Goal: Information Seeking & Learning: Learn about a topic

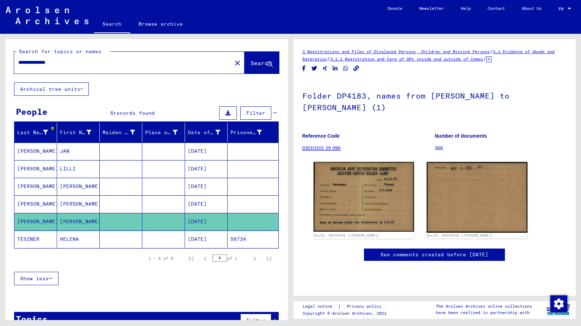
scroll to position [1, 0]
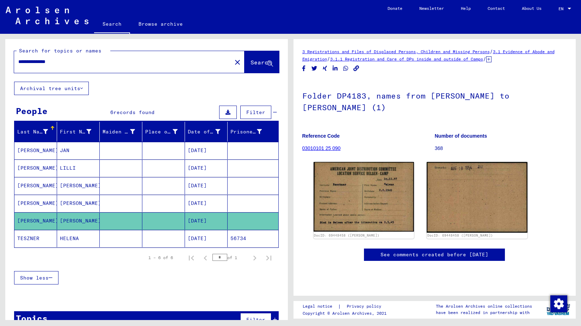
drag, startPoint x: 35, startPoint y: 63, endPoint x: 8, endPoint y: 63, distance: 27.1
click at [8, 63] on div "**********" at bounding box center [146, 59] width 282 height 43
type input "********"
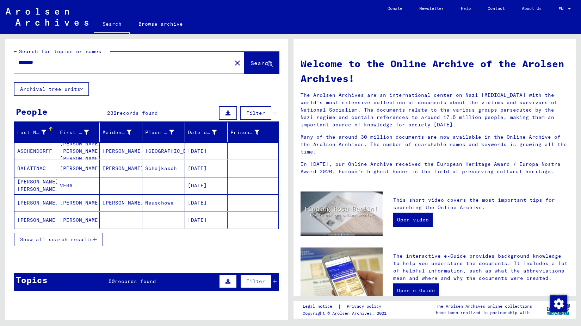
click at [67, 243] on button "Show all search results" at bounding box center [58, 239] width 89 height 13
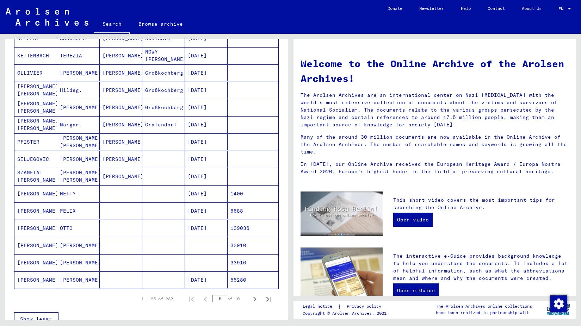
scroll to position [280, 0]
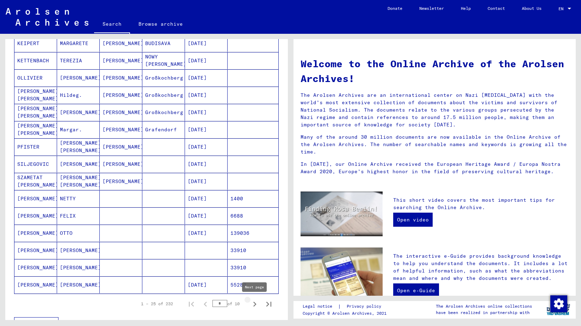
click at [255, 305] on icon "Next page" at bounding box center [254, 304] width 3 height 5
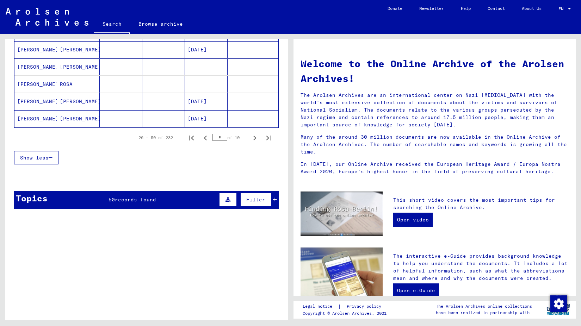
scroll to position [446, 0]
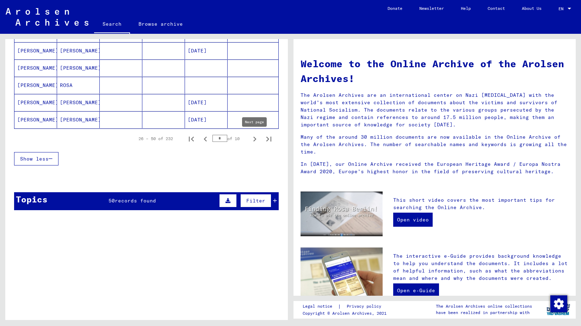
click at [253, 138] on icon "Next page" at bounding box center [255, 139] width 10 height 10
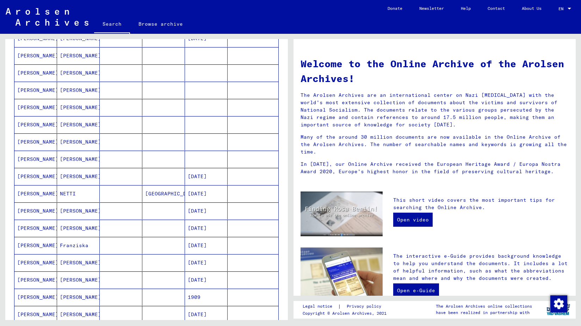
scroll to position [416, 0]
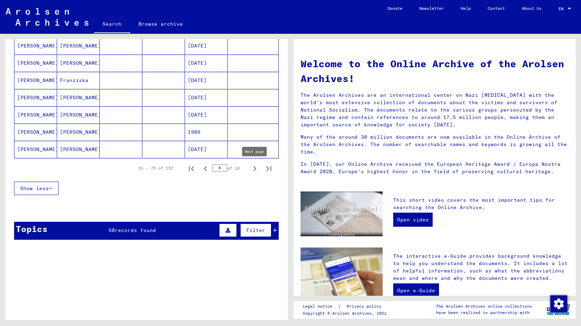
click at [252, 172] on icon "Next page" at bounding box center [255, 169] width 10 height 10
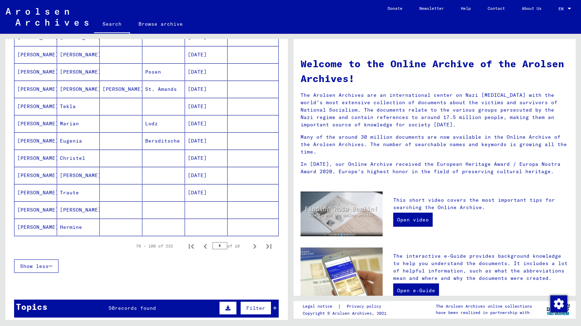
scroll to position [525, 0]
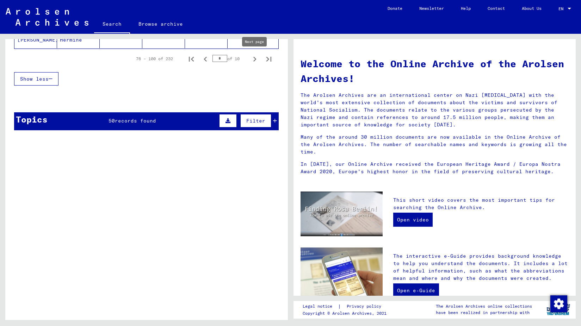
click at [254, 59] on icon "Next page" at bounding box center [255, 59] width 10 height 10
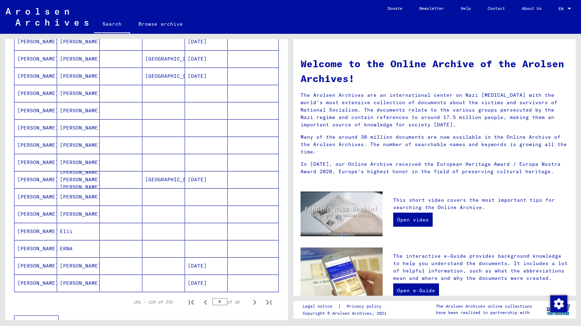
scroll to position [338, 0]
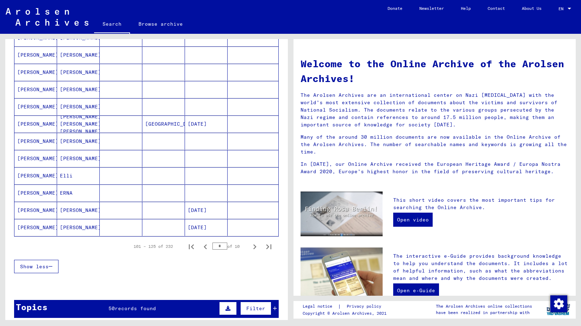
click at [258, 244] on icon "Next page" at bounding box center [255, 247] width 10 height 10
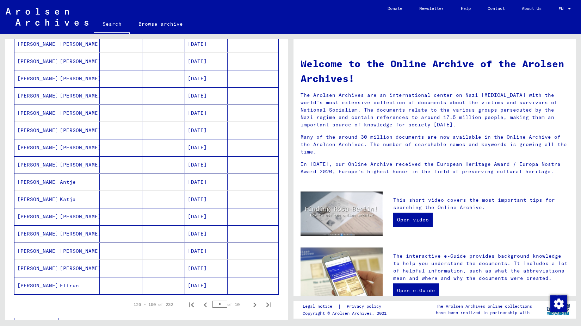
scroll to position [456, 0]
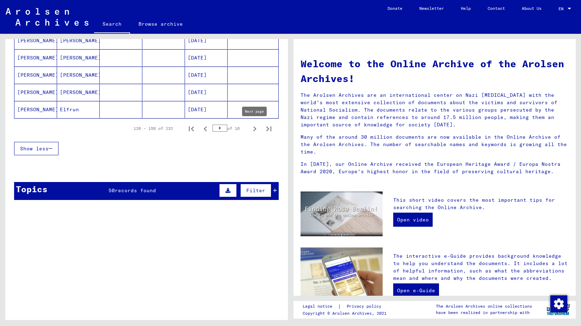
click at [254, 130] on icon "Next page" at bounding box center [254, 128] width 3 height 5
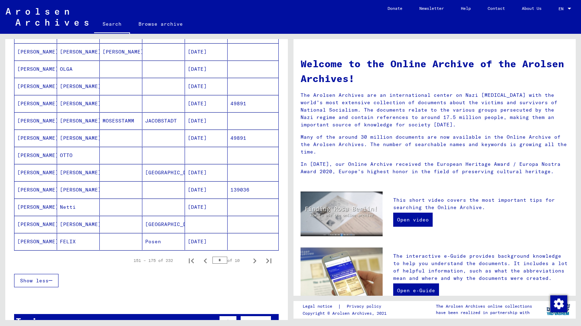
scroll to position [525, 0]
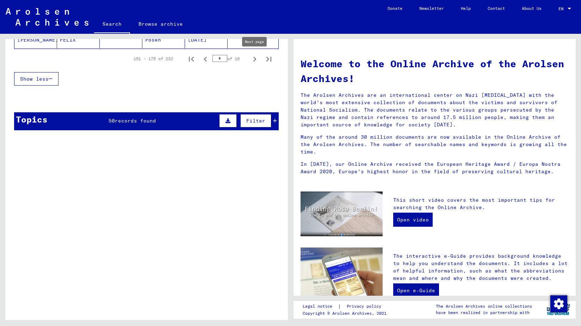
click at [250, 60] on icon "Next page" at bounding box center [255, 59] width 10 height 10
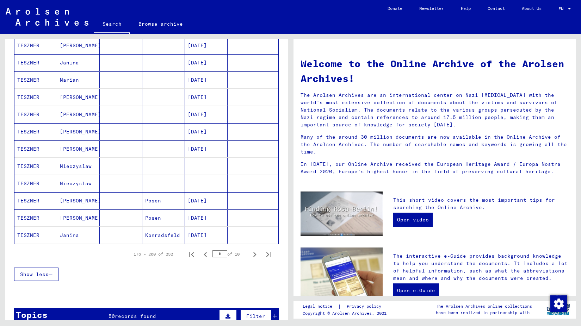
scroll to position [491, 0]
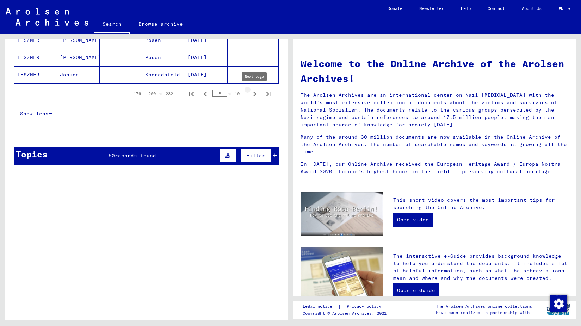
click at [257, 91] on icon "Next page" at bounding box center [255, 94] width 10 height 10
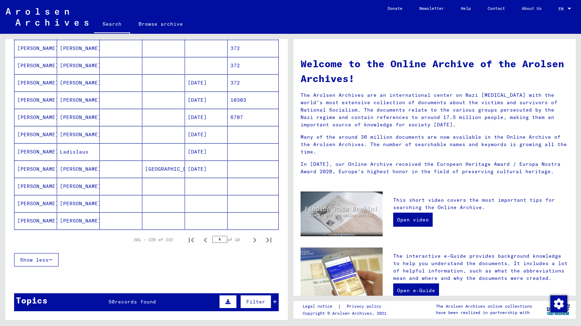
scroll to position [525, 0]
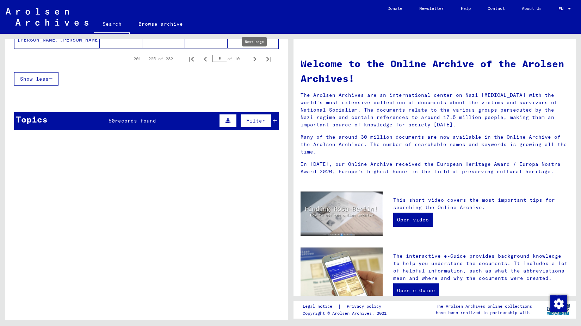
click at [257, 57] on icon "Next page" at bounding box center [255, 59] width 10 height 10
type input "**"
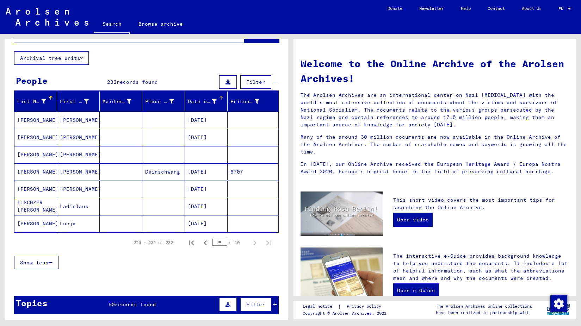
scroll to position [0, 0]
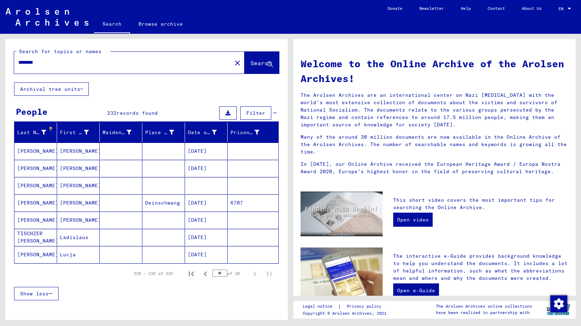
click at [79, 60] on input "********" at bounding box center [120, 62] width 205 height 7
type input "**********"
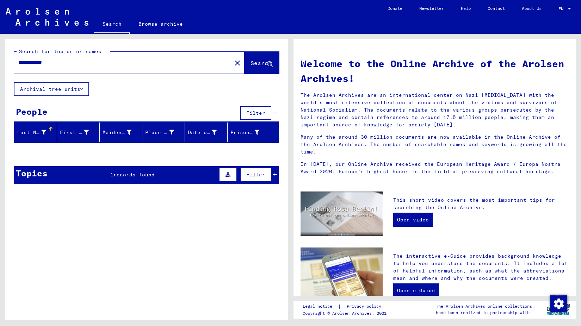
click at [133, 170] on div "Topics 1 records found Filter" at bounding box center [146, 175] width 265 height 18
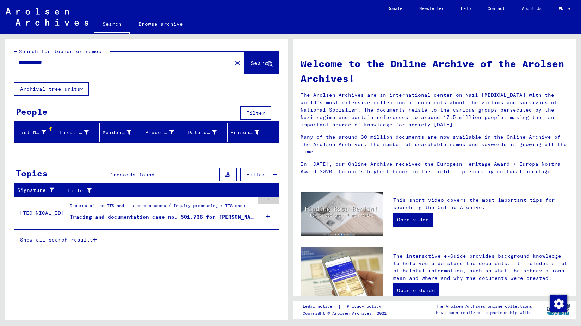
click at [146, 219] on div "Tracing and documentation case no. 501.736 for TESCHNER, BEZALEL born 14.02.1932" at bounding box center [162, 216] width 184 height 7
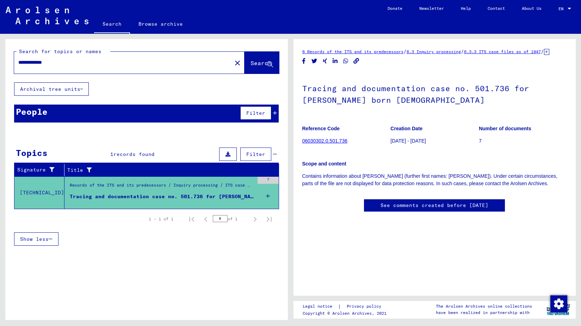
click at [131, 186] on div "Records of the ITS and its predecessors / Inquiry processing / ITS case files a…" at bounding box center [162, 187] width 184 height 10
click at [443, 52] on link "6.3 Inquiry processing" at bounding box center [433, 51] width 54 height 5
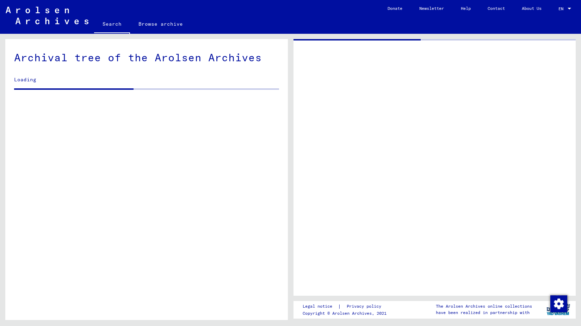
scroll to position [5, 0]
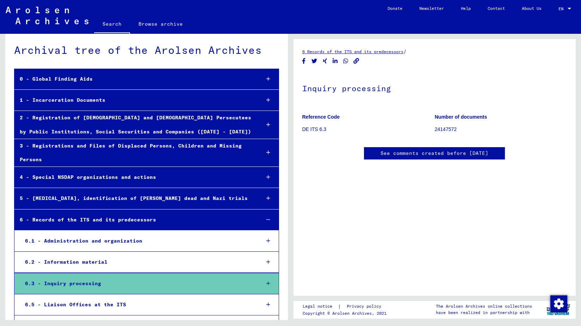
click at [452, 128] on p "24147572" at bounding box center [501, 129] width 132 height 7
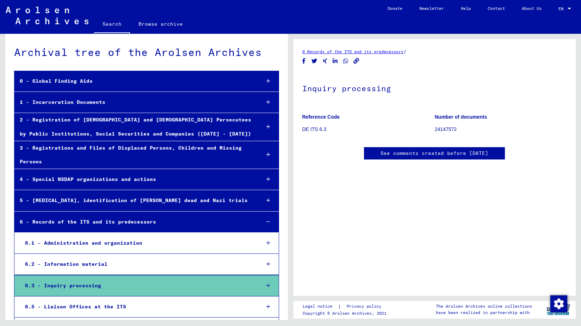
click at [106, 22] on link "Search" at bounding box center [112, 24] width 36 height 18
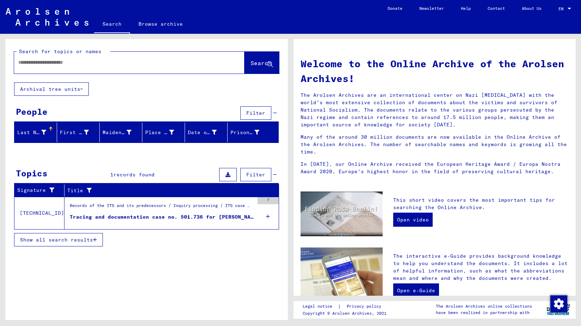
click at [79, 61] on input "text" at bounding box center [120, 62] width 205 height 7
type input "*"
click at [119, 61] on input "text" at bounding box center [120, 62] width 205 height 7
click at [127, 206] on div "Records of the ITS and its predecessors / Inquiry processing / ITS case files a…" at bounding box center [162, 208] width 184 height 10
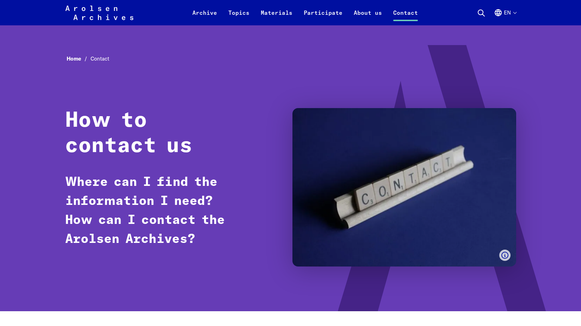
scroll to position [1275, 0]
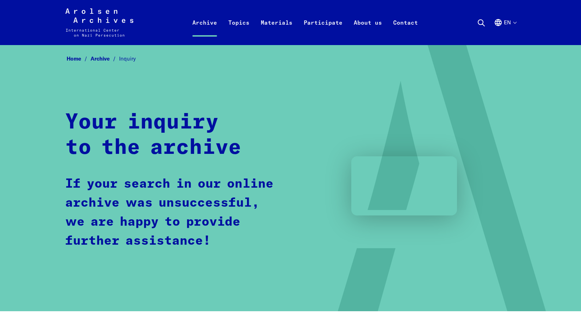
scroll to position [10, 0]
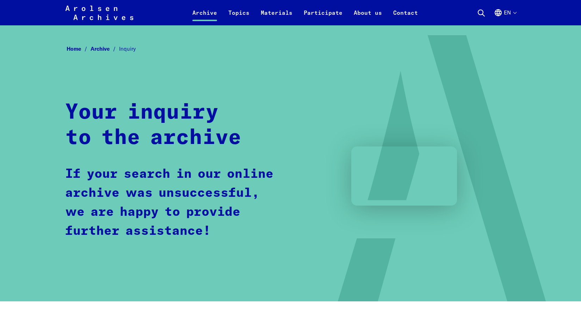
click at [241, 258] on div "Home Archive Inquiry Your inquiry to the archive If your search in our online a…" at bounding box center [290, 168] width 451 height 249
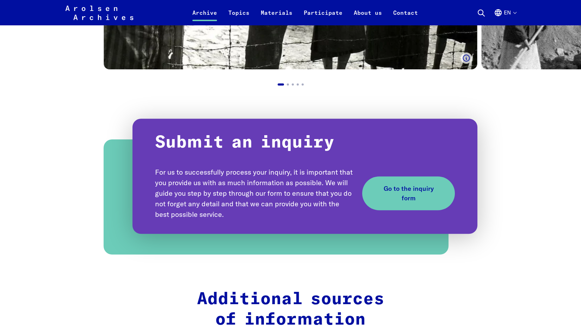
scroll to position [722, 0]
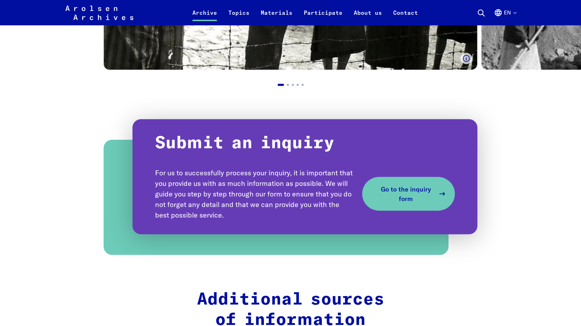
click at [411, 194] on span "Go to the inquiry form" at bounding box center [405, 194] width 59 height 19
